Goal: Find specific page/section: Find specific page/section

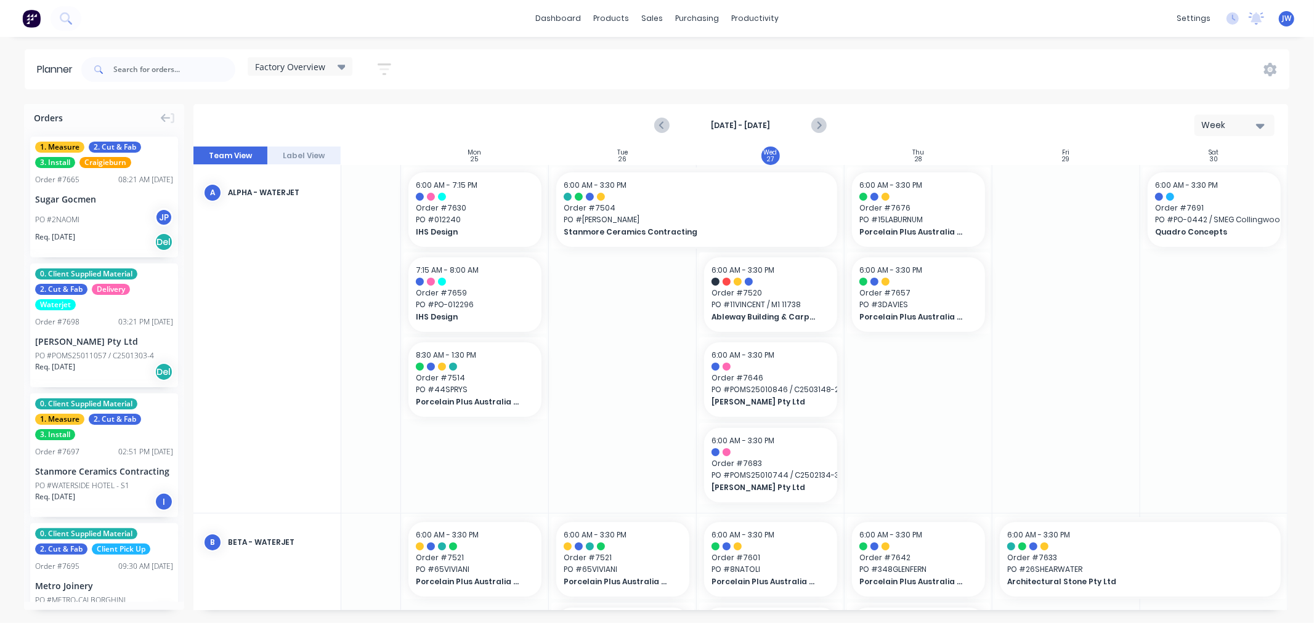
scroll to position [0, 92]
drag, startPoint x: 652, startPoint y: 610, endPoint x: 728, endPoint y: 602, distance: 77.4
click at [728, 602] on div "Sun 24 [DATE] Mon 25 [DATE] Tue 26 [DATE] Wed 27 [DATE] Thu 28 [DATE] Fri 29 [D…" at bounding box center [740, 379] width 1094 height 464
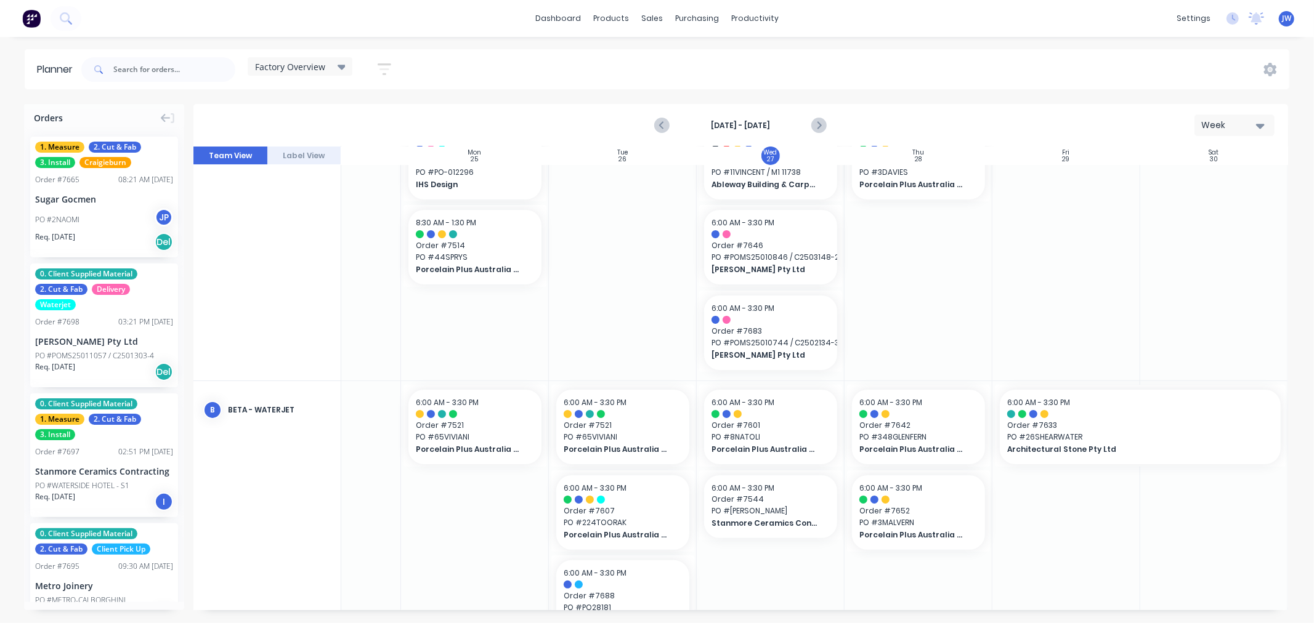
scroll to position [137, 92]
click at [150, 72] on input "text" at bounding box center [174, 69] width 122 height 25
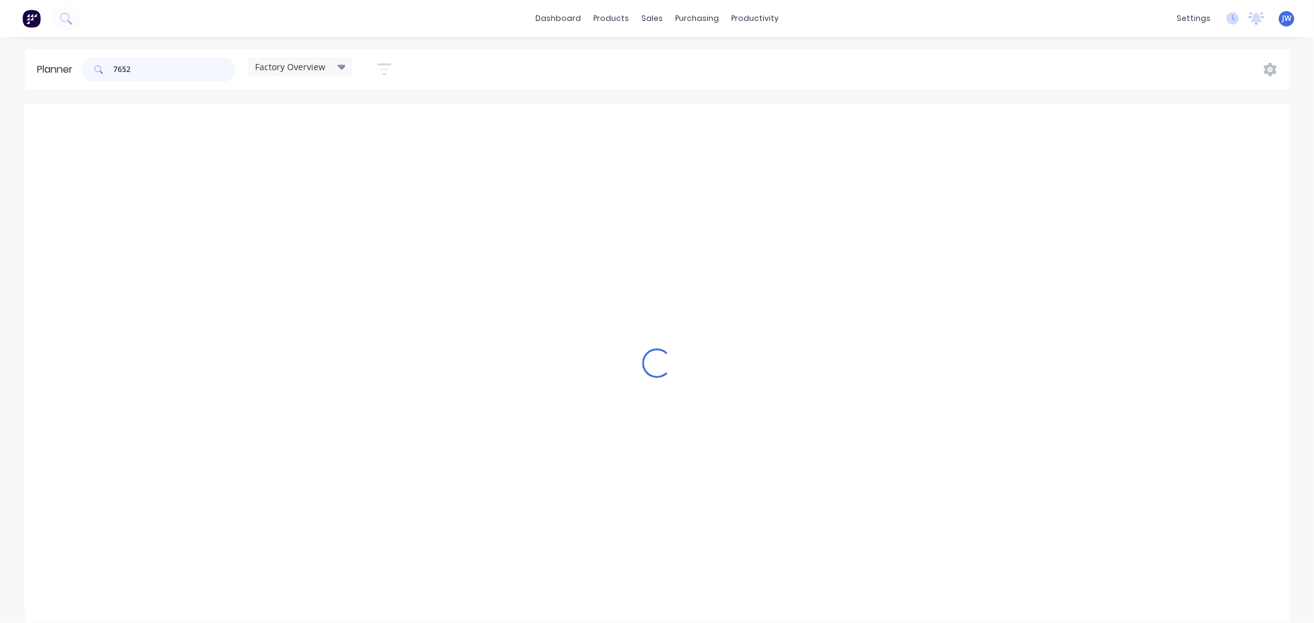
scroll to position [0, 92]
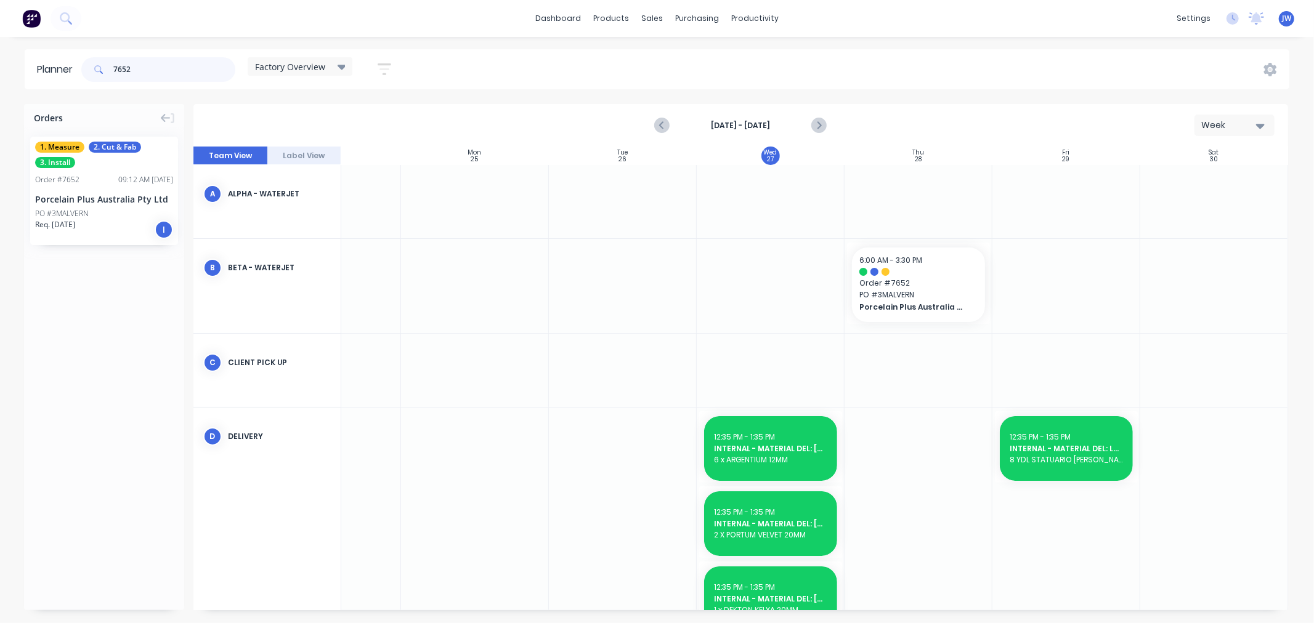
type input "7652"
click at [118, 188] on div "1. Measure 2. Cut & Fab 3. Install Order # 7652 09:12 AM [DATE] Porcelain Plus …" at bounding box center [104, 191] width 148 height 108
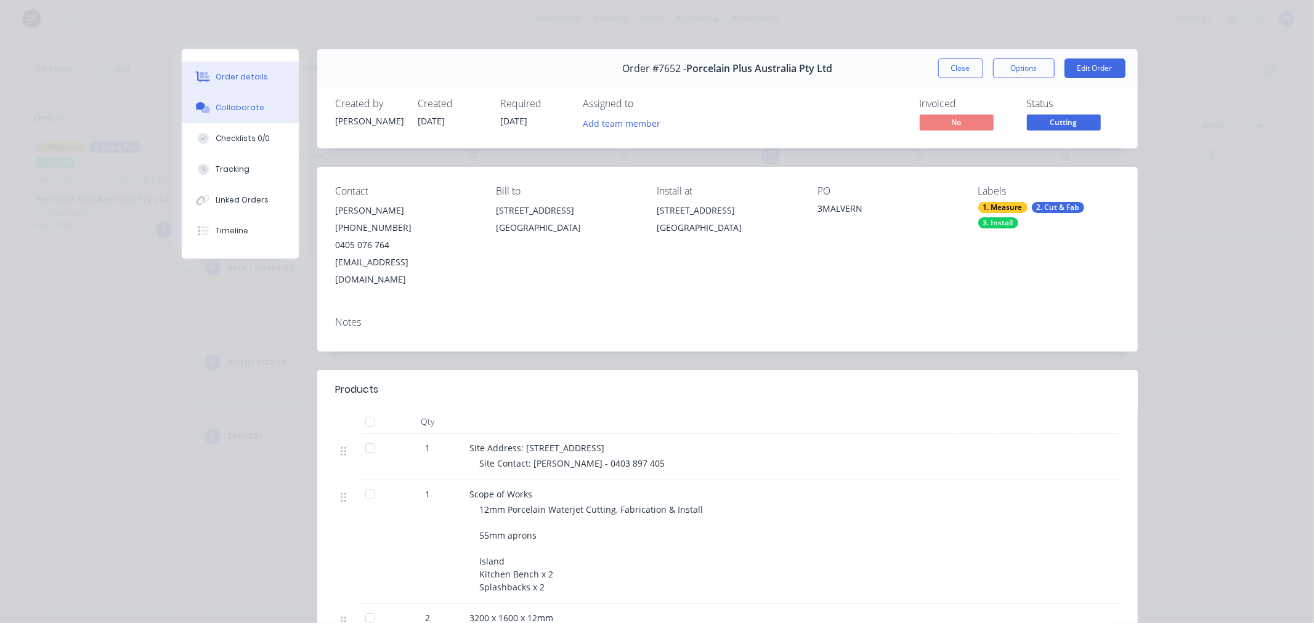
click at [236, 108] on div "Collaborate" at bounding box center [240, 107] width 49 height 11
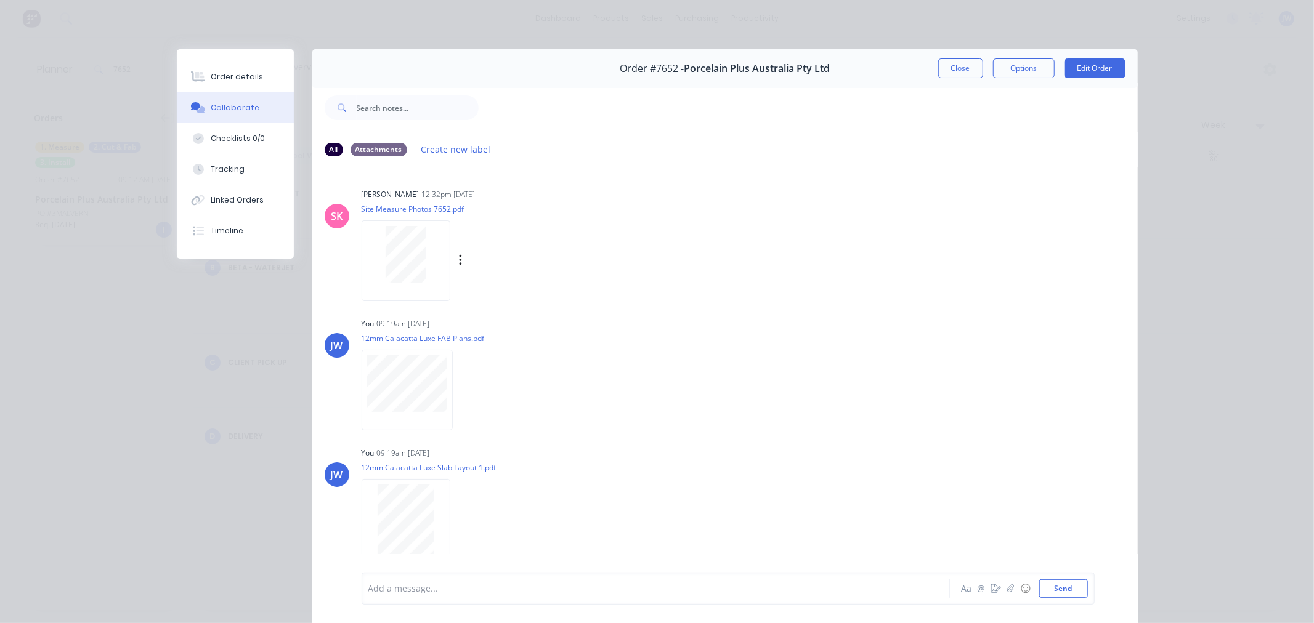
click at [640, 264] on div "[PERSON_NAME] 12:32pm [DATE] Site Measure Photos 7652.pdf Labels Download Delete" at bounding box center [553, 240] width 385 height 111
click at [754, 352] on div "JW You 09:19am [DATE] 12mm Calacatta Luxe FAB Plans.pdf Labels Download Delete" at bounding box center [724, 370] width 825 height 111
click at [955, 76] on button "Close" at bounding box center [960, 69] width 45 height 20
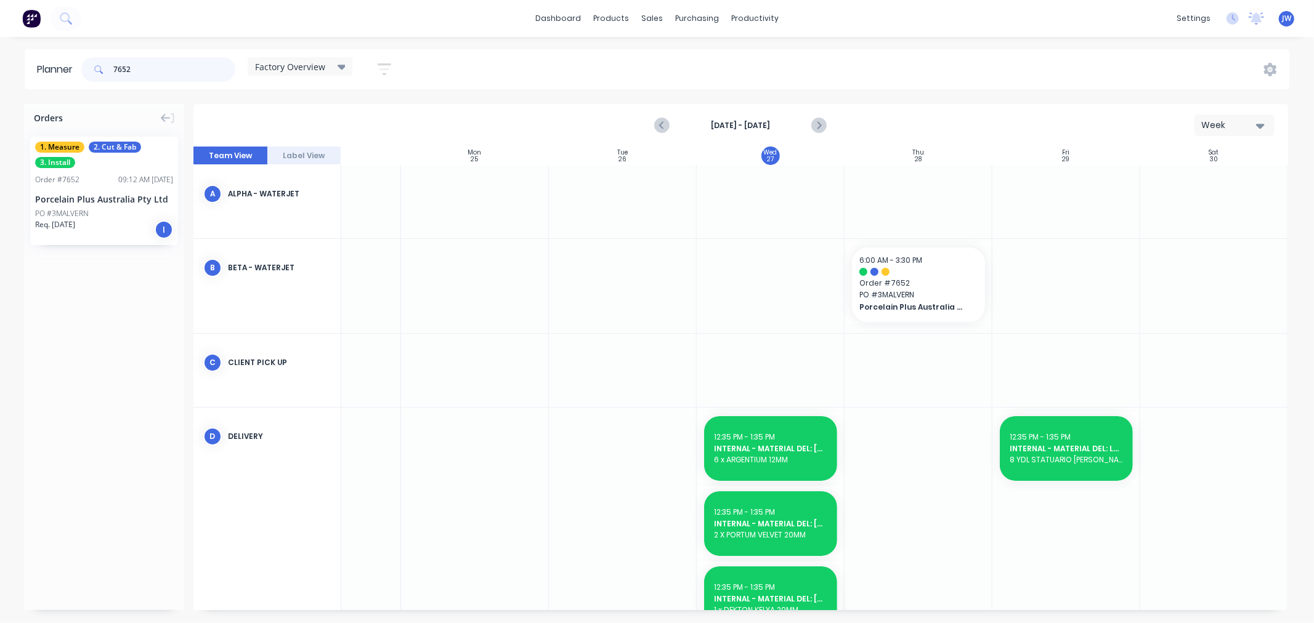
drag, startPoint x: 171, startPoint y: 74, endPoint x: 47, endPoint y: 83, distance: 124.1
click at [47, 83] on header "Planner 7652 Factory Overview Save new view None edit Factory Overview (Default…" at bounding box center [657, 69] width 1264 height 40
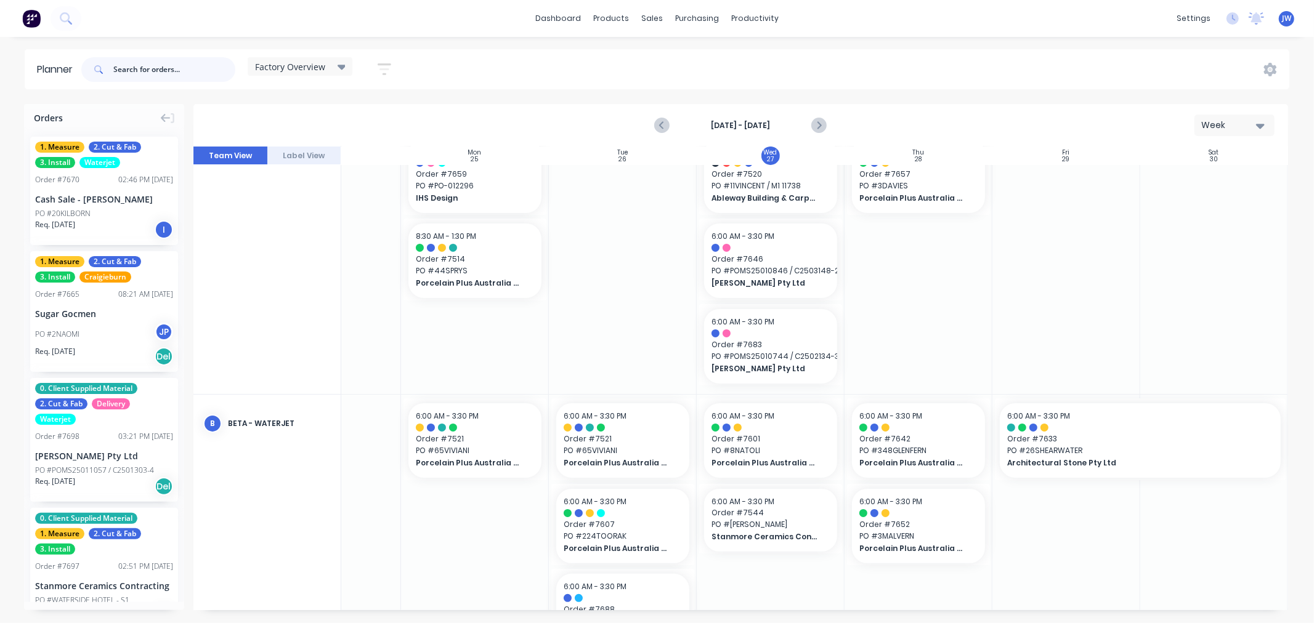
scroll to position [137, 92]
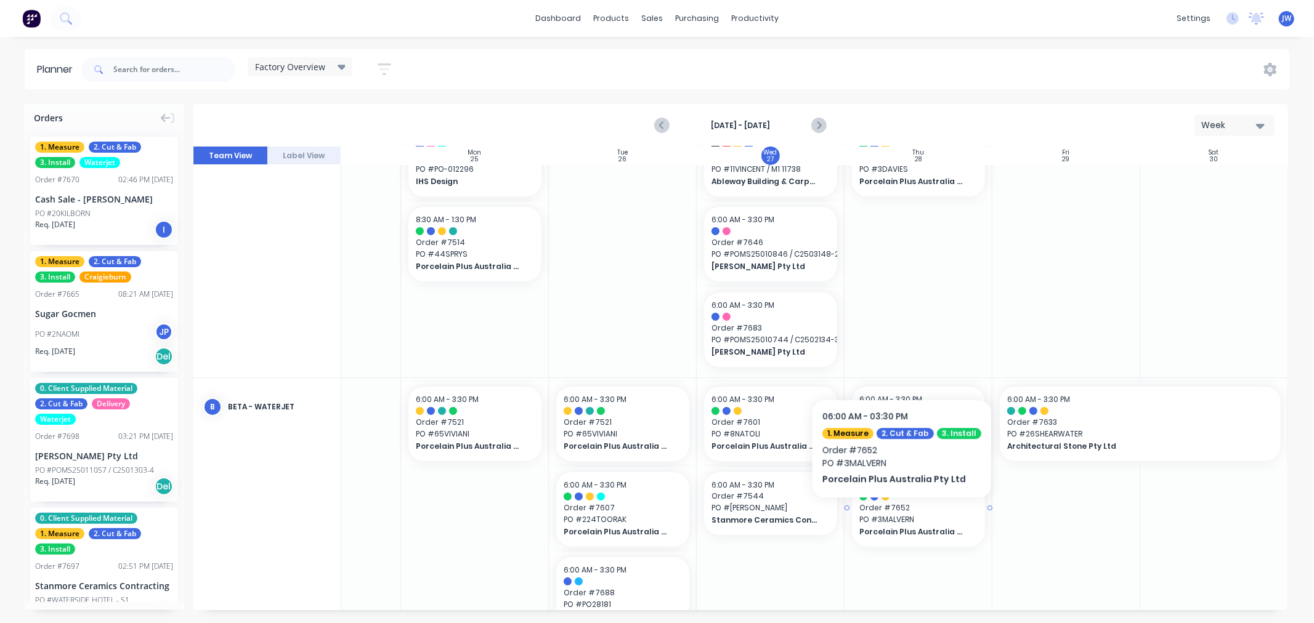
click at [896, 516] on span "PO # 3MALVERN" at bounding box center [918, 519] width 118 height 11
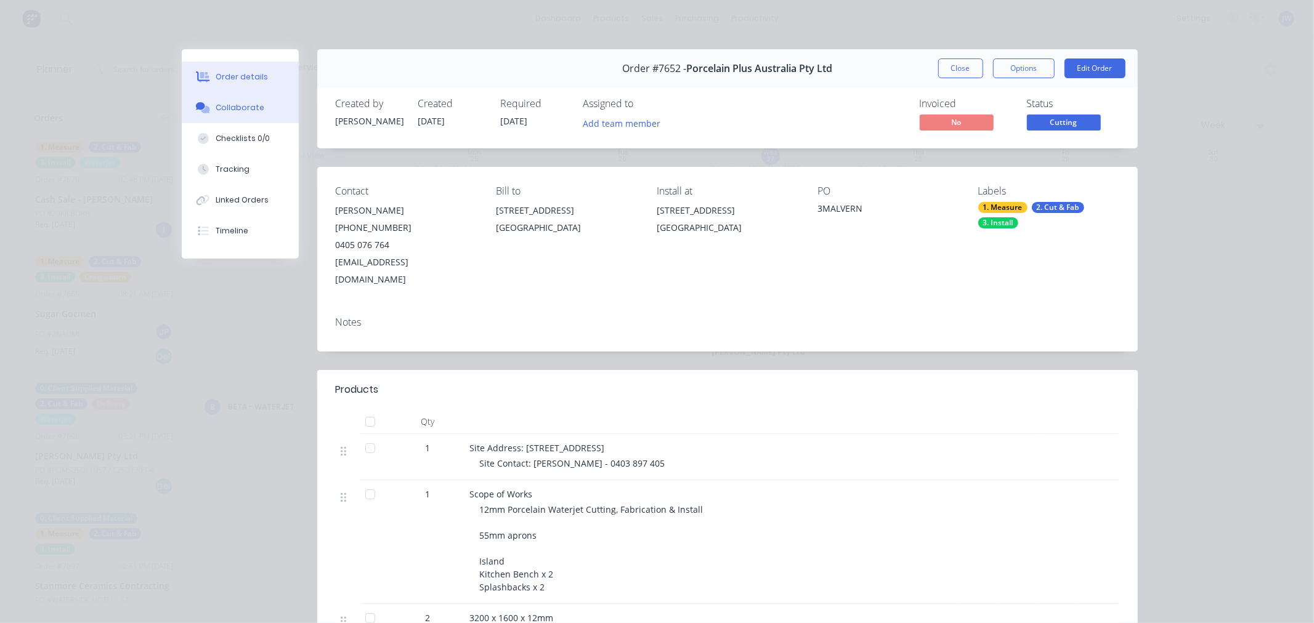
click at [231, 105] on div "Collaborate" at bounding box center [240, 107] width 49 height 11
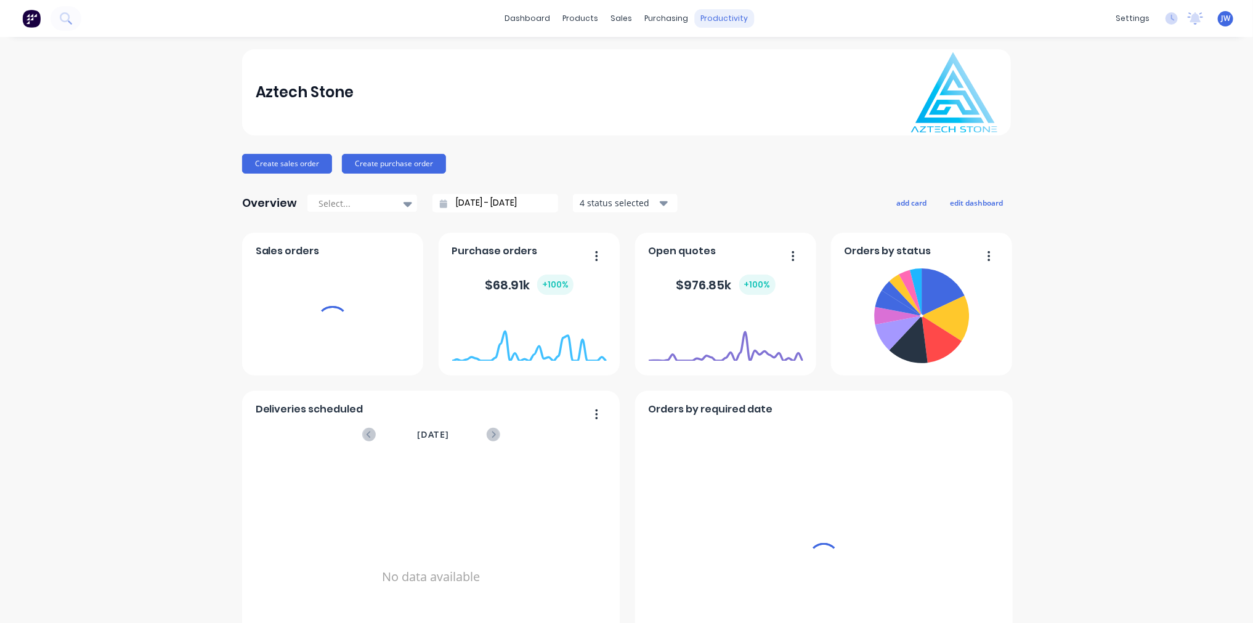
click at [699, 17] on div "productivity" at bounding box center [725, 18] width 60 height 18
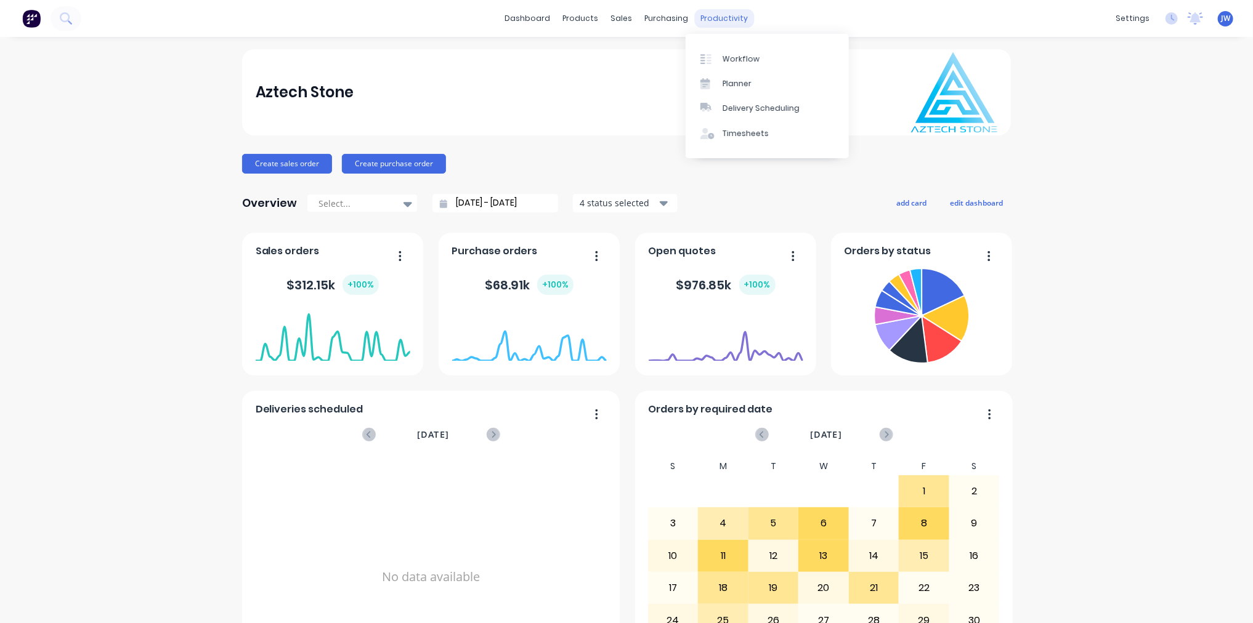
click at [699, 21] on div "productivity" at bounding box center [725, 18] width 60 height 18
click at [699, 83] on link "Planner" at bounding box center [766, 83] width 163 height 25
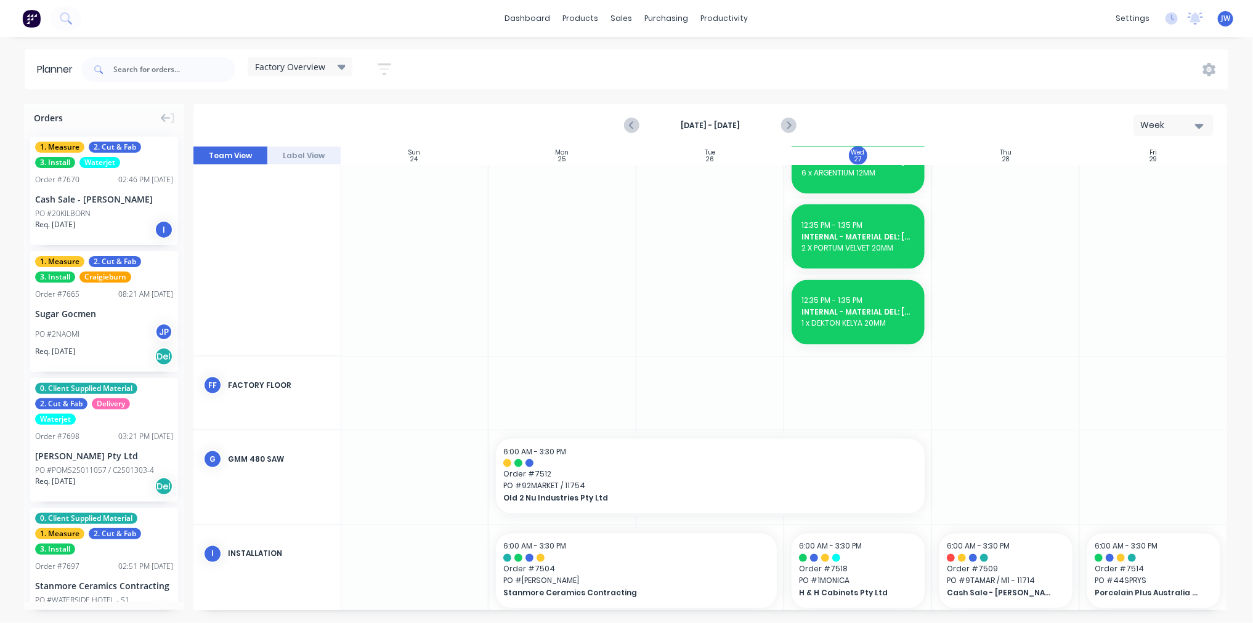
scroll to position [1203, 1]
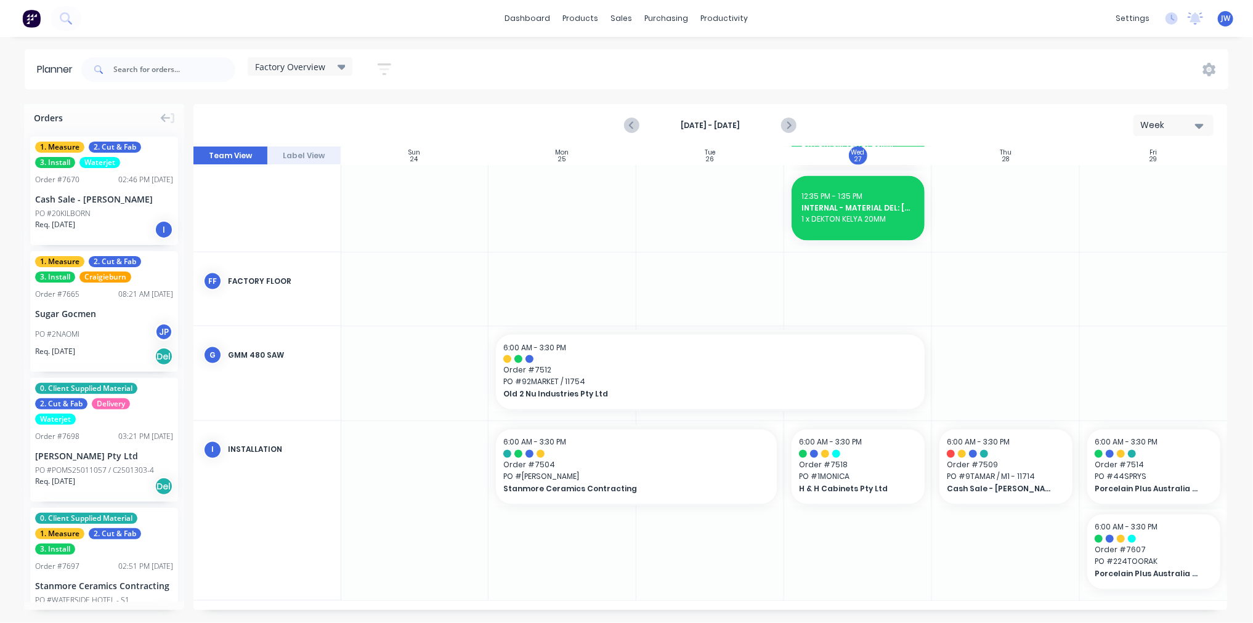
drag, startPoint x: 823, startPoint y: 611, endPoint x: 907, endPoint y: 611, distance: 84.4
click at [699, 412] on div "Orders 1. Measure 2. Cut & Fab 3. Install Waterjet Order # 7670 02:46 PM 27/08/…" at bounding box center [626, 363] width 1253 height 519
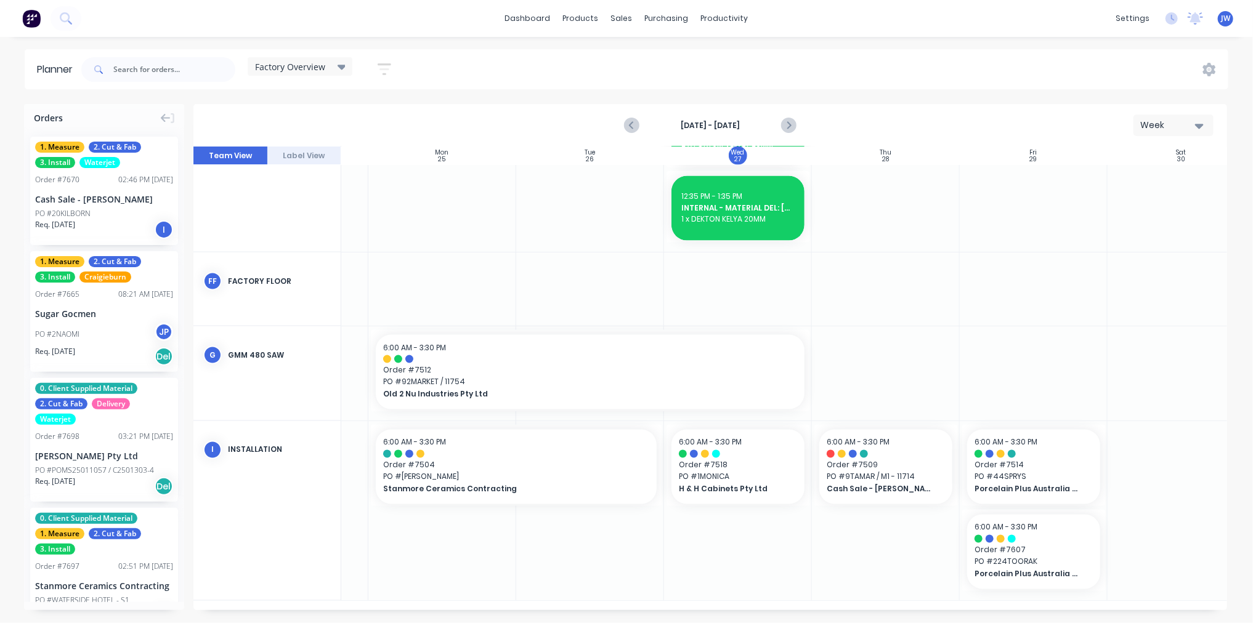
scroll to position [1203, 153]
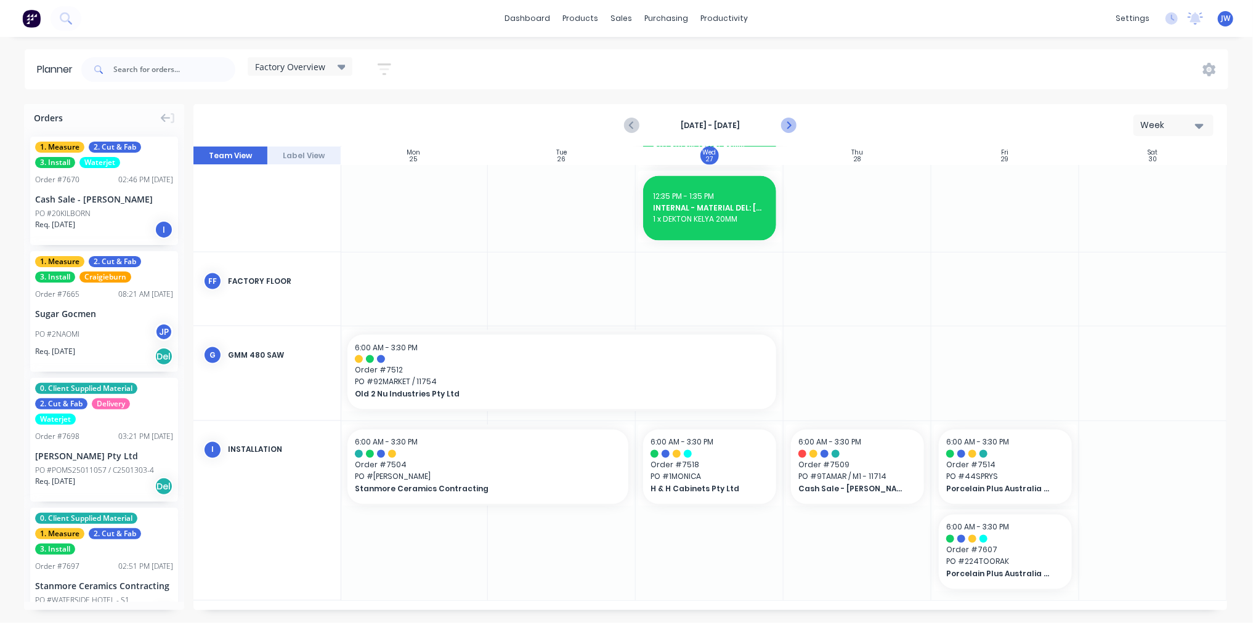
click at [699, 126] on icon "Next page" at bounding box center [787, 125] width 15 height 15
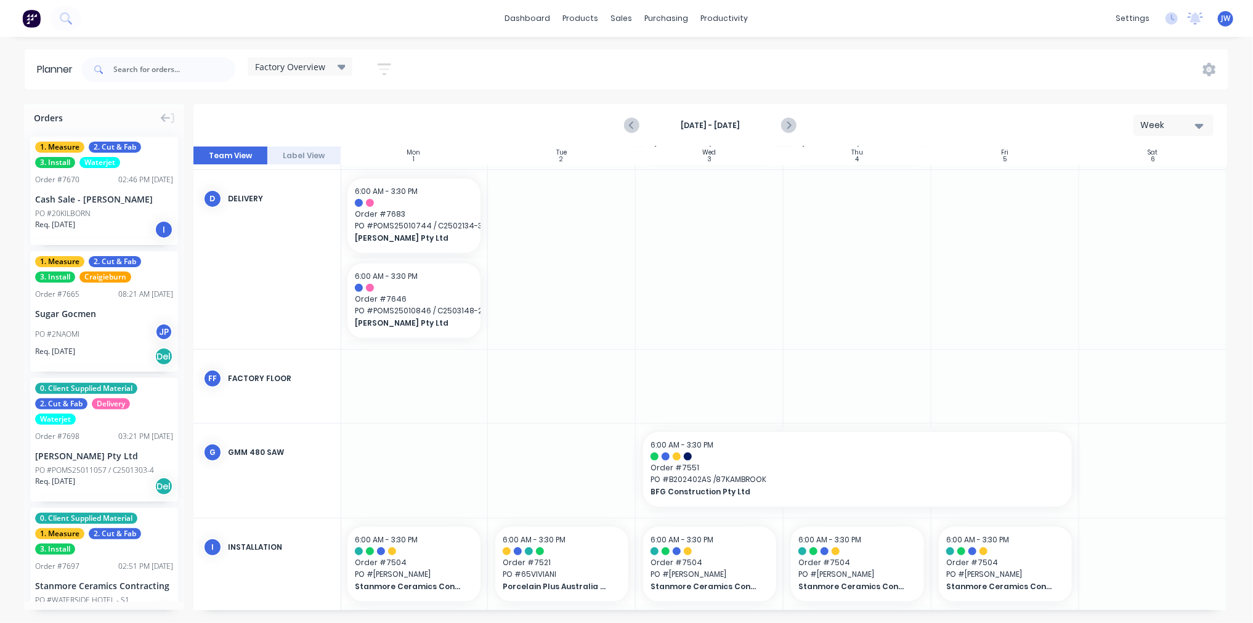
scroll to position [294, 153]
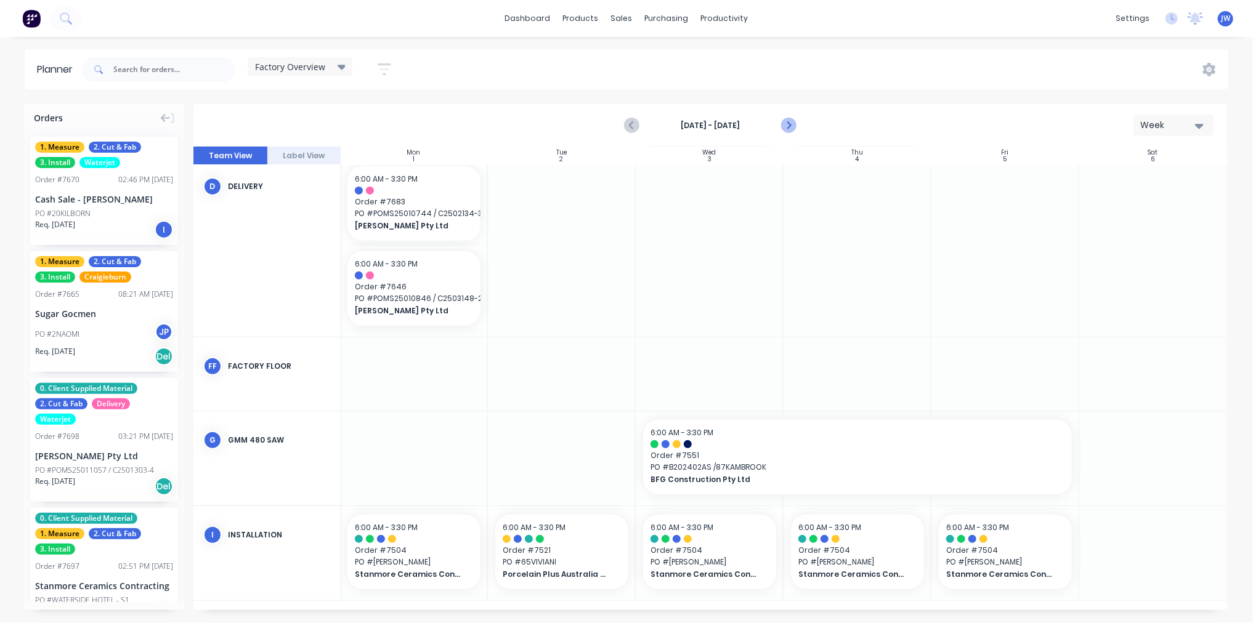
click at [699, 124] on icon "Next page" at bounding box center [787, 125] width 15 height 15
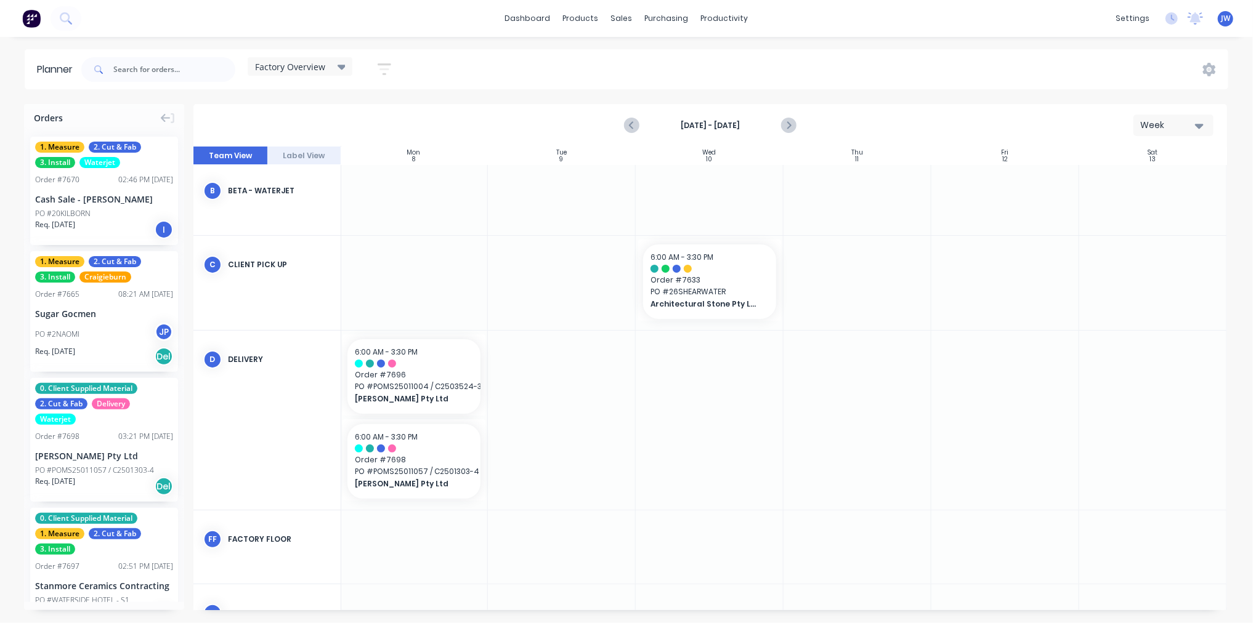
scroll to position [318, 153]
